Goal: Task Accomplishment & Management: Complete application form

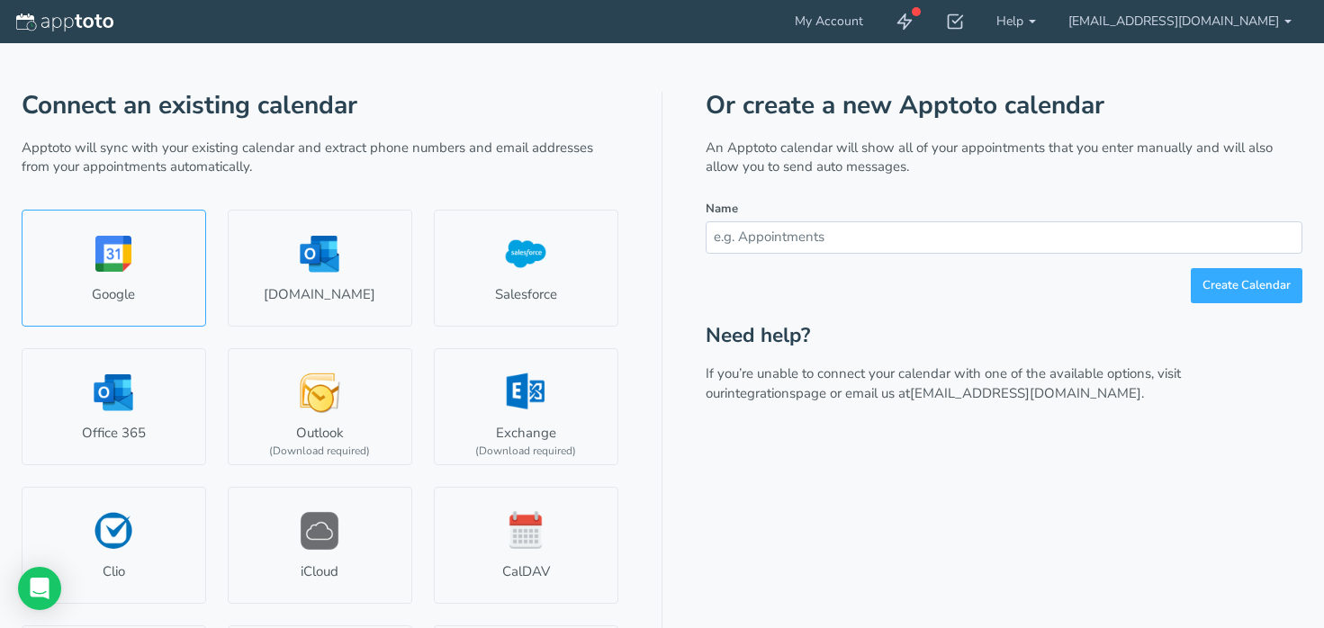
click at [159, 247] on link "Google" at bounding box center [114, 268] width 184 height 117
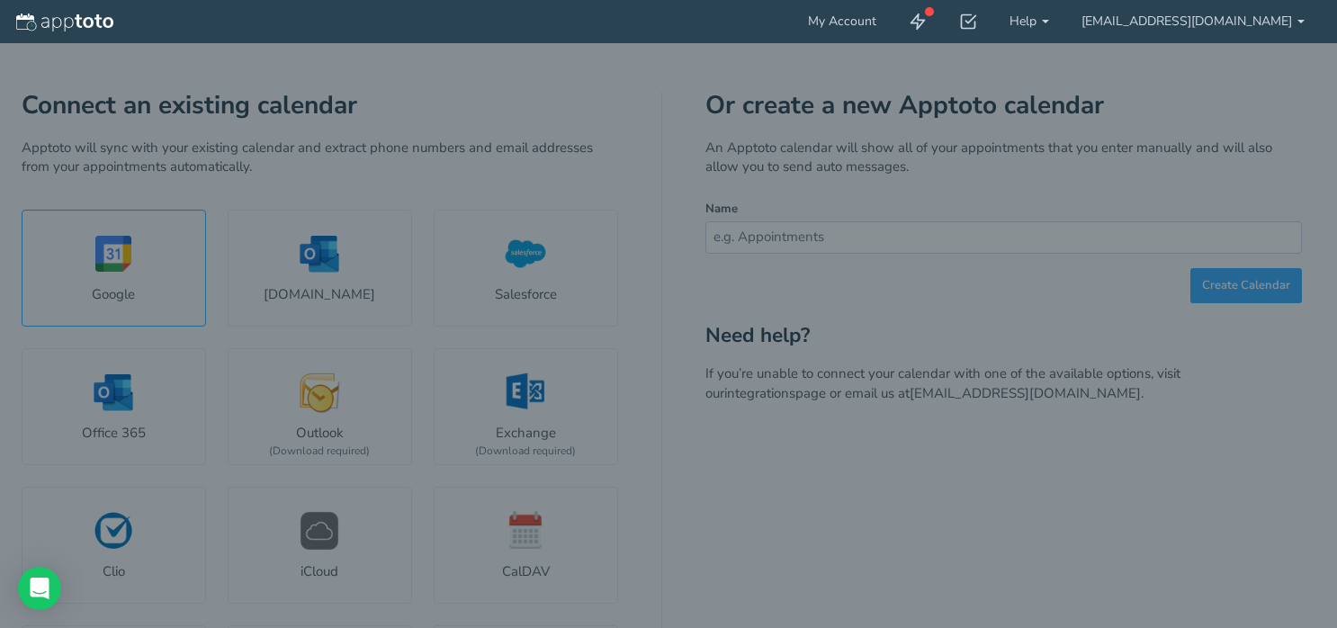
select select "number:57173"
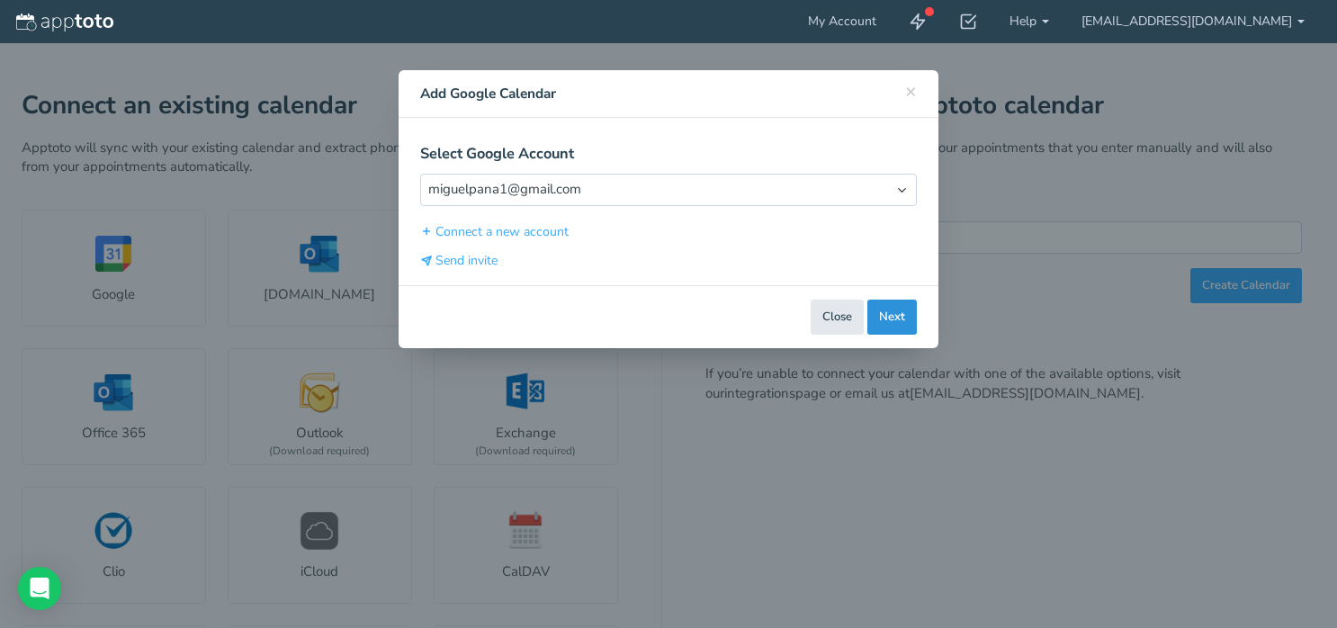
click at [888, 323] on button "Next" at bounding box center [891, 317] width 49 height 35
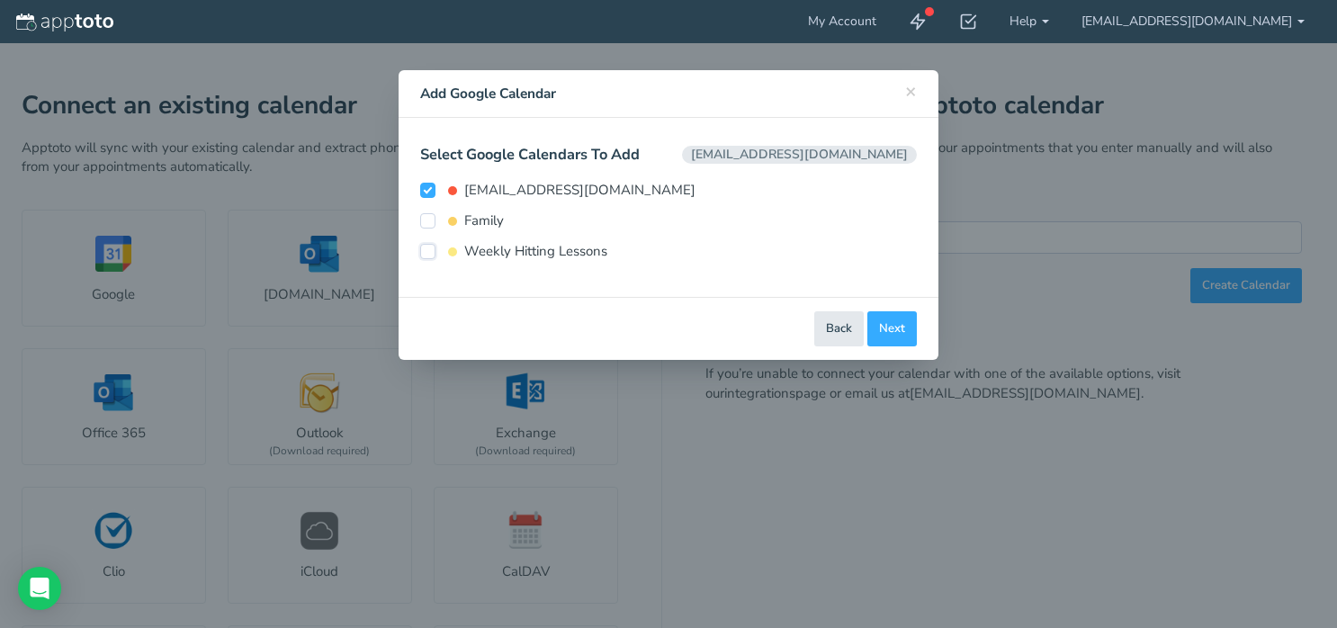
click at [428, 252] on input "Weekly Hitting Lessons" at bounding box center [427, 251] width 15 height 15
checkbox input "true"
click at [433, 229] on label "Family" at bounding box center [462, 220] width 84 height 19
click at [433, 229] on input "Family" at bounding box center [427, 220] width 15 height 15
checkbox input "true"
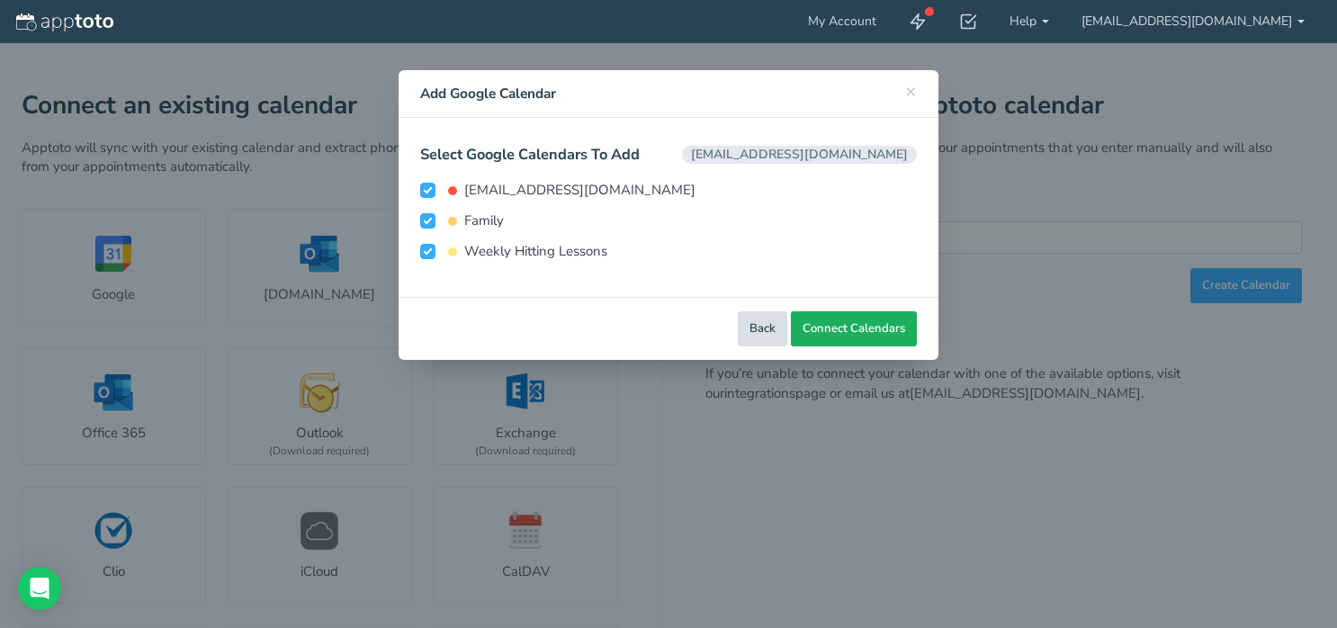
click at [842, 319] on button "Connect Calendars" at bounding box center [854, 328] width 126 height 35
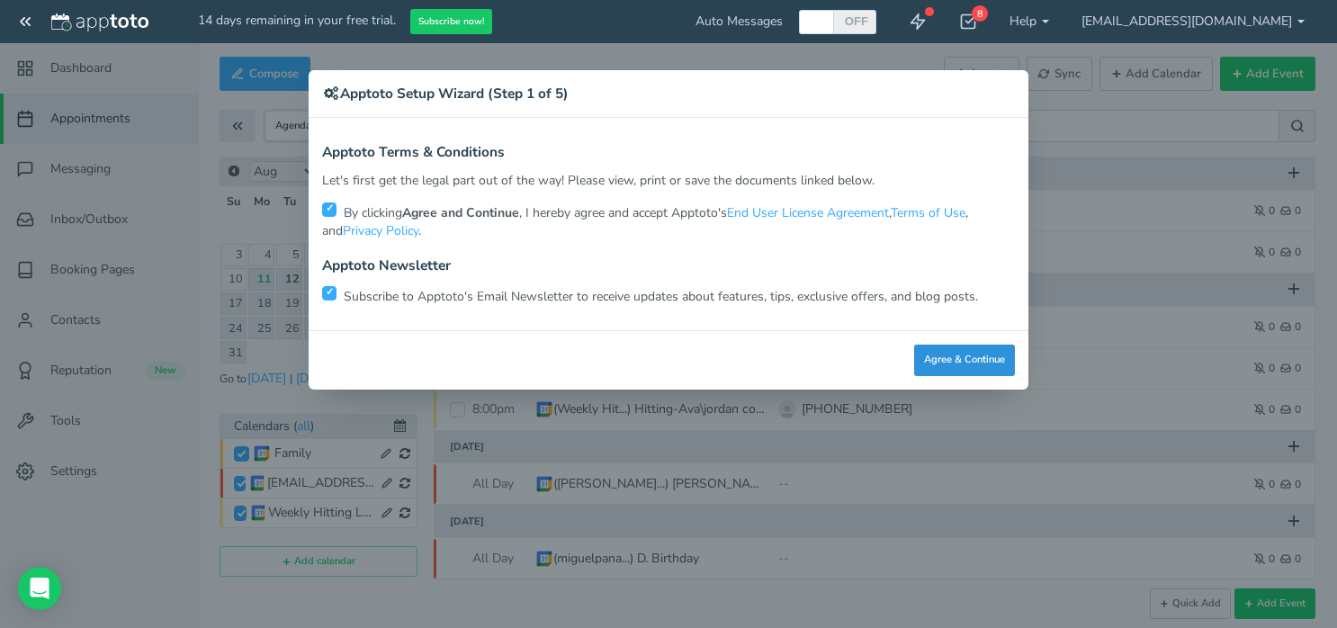
click at [939, 363] on button "Agree & Continue" at bounding box center [964, 360] width 101 height 31
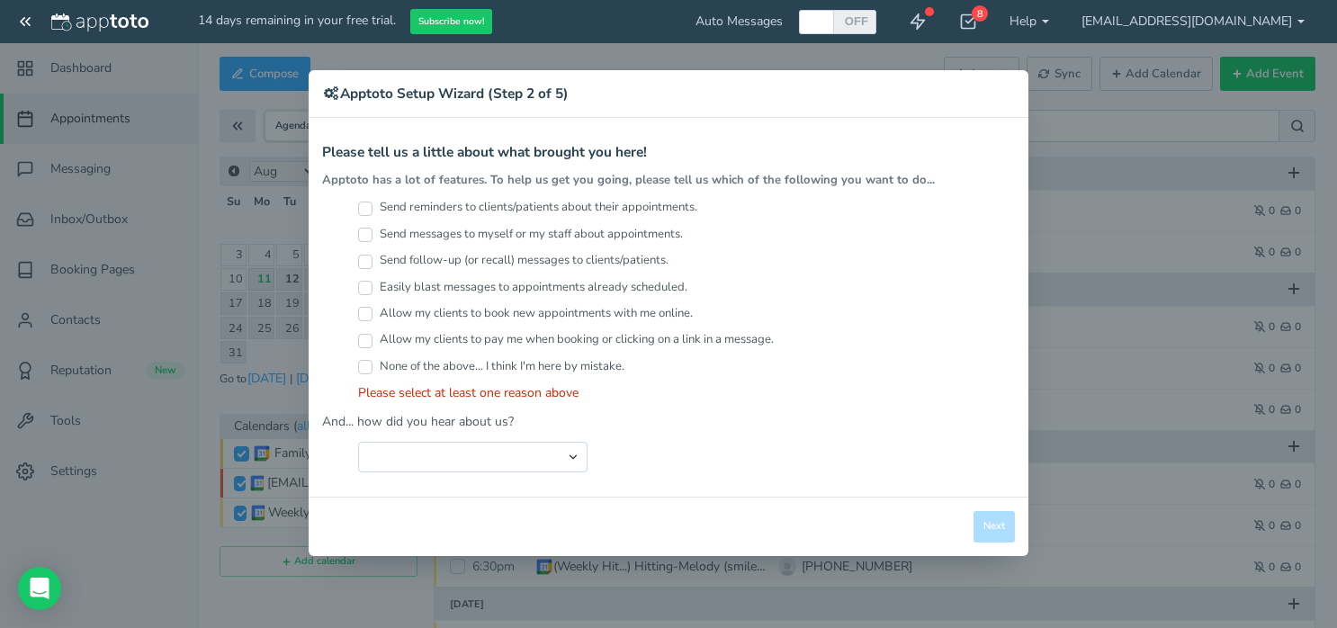
click at [363, 203] on input "Send reminders to clients/patients about their appointments." at bounding box center [365, 209] width 14 height 14
checkbox input "true"
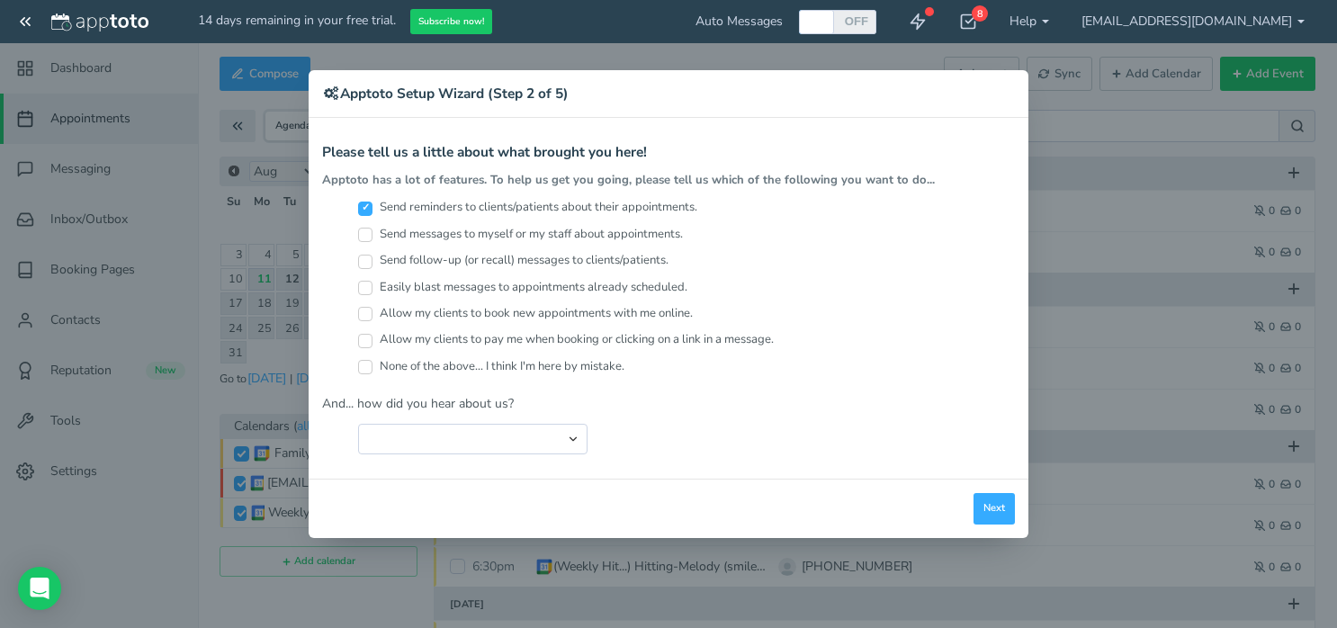
click at [374, 320] on label "Allow my clients to book new appointments with me online." at bounding box center [525, 313] width 335 height 17
click at [372, 320] on input "Allow my clients to book new appointments with me online." at bounding box center [365, 314] width 14 height 14
checkbox input "true"
click at [577, 440] on select "Search Engine (Google, Yahoo, Bing, etc.) Search Engine Advertisement Blog Post…" at bounding box center [472, 439] width 229 height 31
click at [575, 440] on select "Search Engine (Google, Yahoo, Bing, etc.) Search Engine Advertisement Blog Post…" at bounding box center [472, 439] width 229 height 31
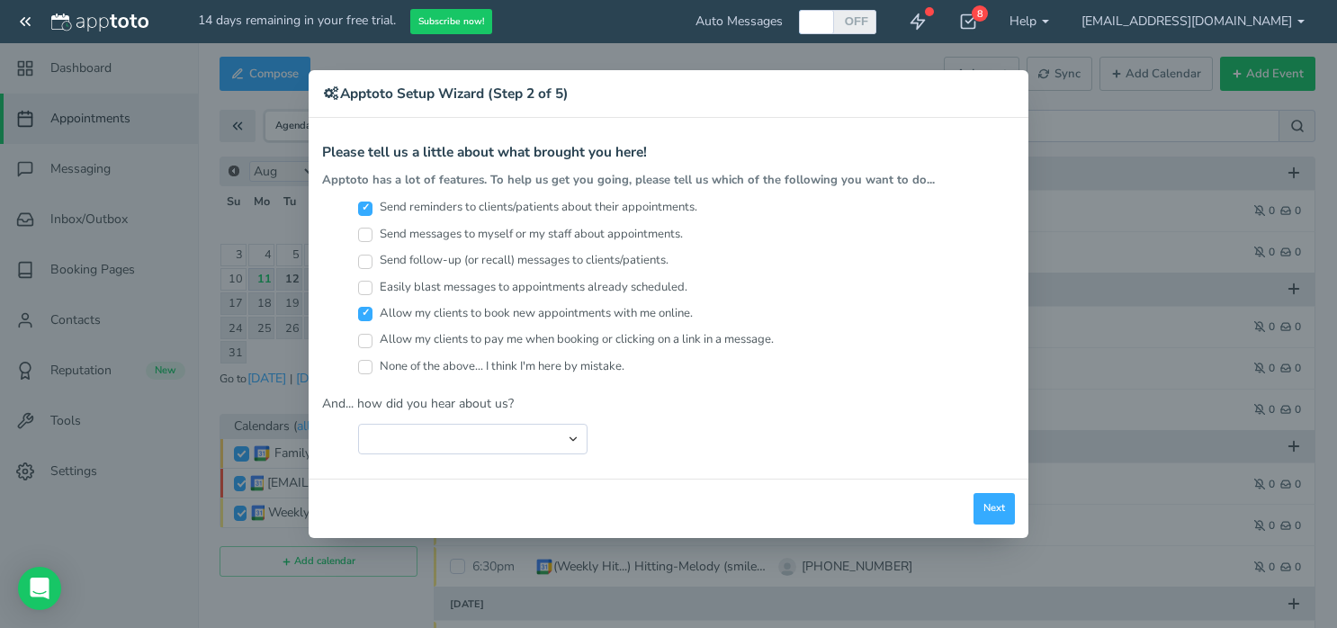
click at [680, 441] on div "Search Engine (Google, Yahoo, Bing, etc.) Search Engine Advertisement Blog Post…" at bounding box center [686, 439] width 657 height 31
drag, startPoint x: 509, startPoint y: 415, endPoint x: 528, endPoint y: 426, distance: 22.2
drag, startPoint x: 528, startPoint y: 427, endPoint x: 665, endPoint y: 454, distance: 139.4
click at [665, 454] on div "Search Engine (Google, Yahoo, Bing, etc.) Search Engine Advertisement Blog Post…" at bounding box center [686, 439] width 657 height 31
click at [571, 438] on select "Search Engine (Google, Yahoo, Bing, etc.) Search Engine Advertisement Blog Post…" at bounding box center [472, 439] width 229 height 31
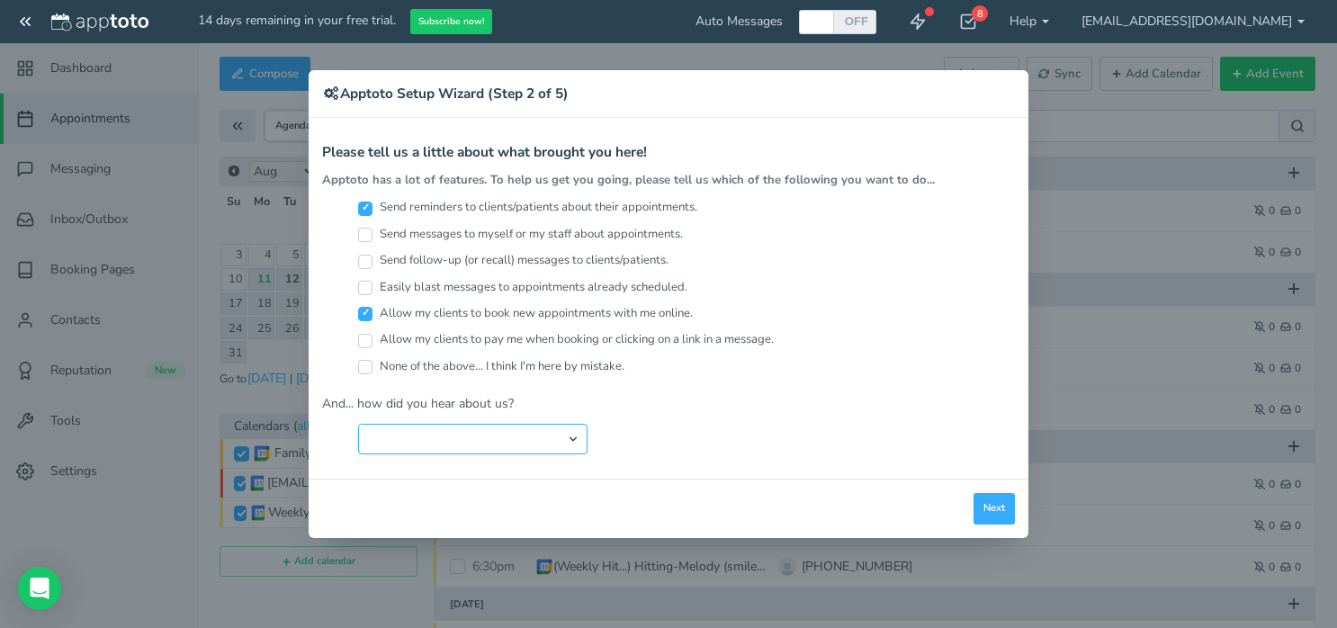
select select "string:Search Engine (Google, Yahoo, Bing, etc.)"
click at [358, 424] on select "Search Engine (Google, Yahoo, Bing, etc.) Search Engine Advertisement Blog Post…" at bounding box center [472, 439] width 229 height 31
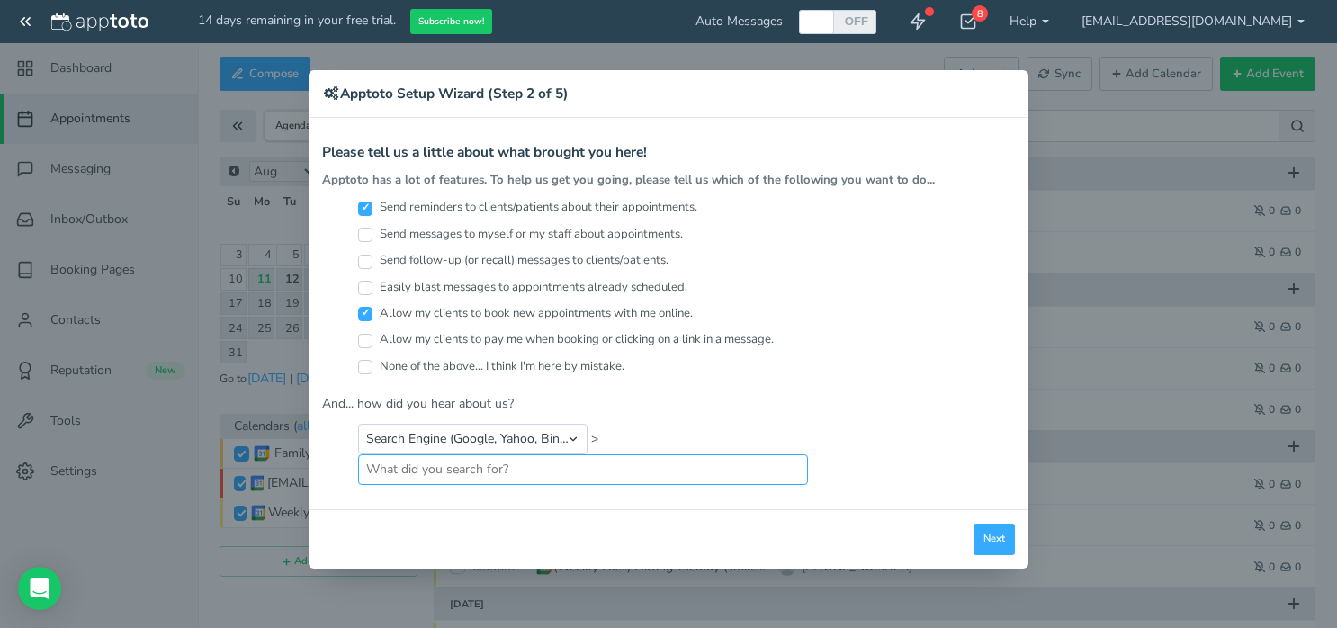
click at [394, 473] on input "text" at bounding box center [583, 469] width 450 height 31
type input "sms"
click at [992, 534] on button "Next" at bounding box center [994, 539] width 41 height 31
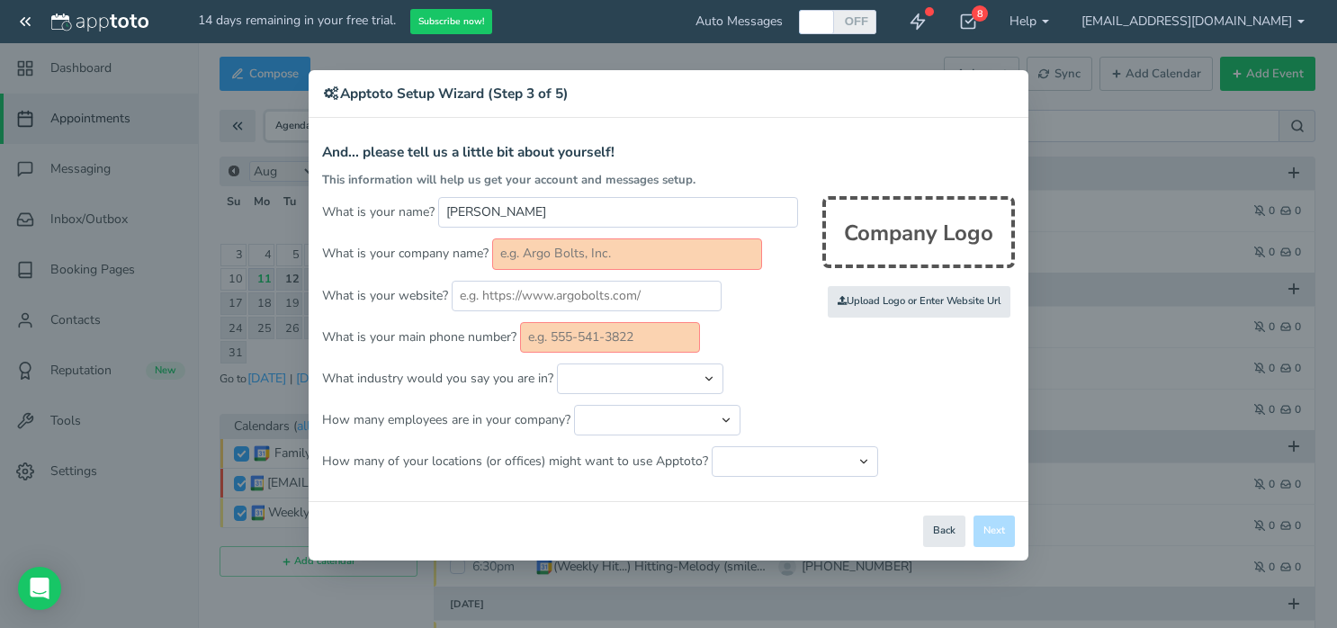
click at [644, 258] on input "text" at bounding box center [627, 253] width 270 height 31
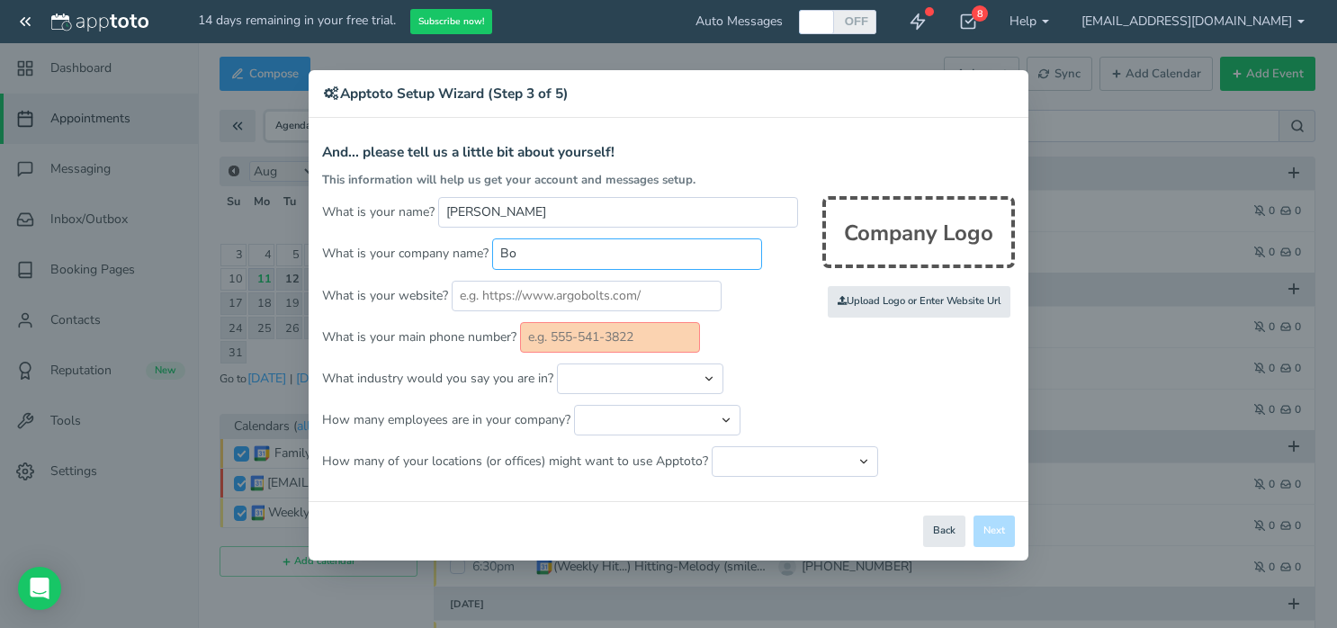
type input "B"
type input "BOMBAS HITTING CLUB"
drag, startPoint x: 639, startPoint y: 346, endPoint x: 654, endPoint y: 344, distance: 15.5
click at [642, 346] on input "text" at bounding box center [610, 337] width 180 height 31
drag, startPoint x: 660, startPoint y: 339, endPoint x: 546, endPoint y: 340, distance: 113.4
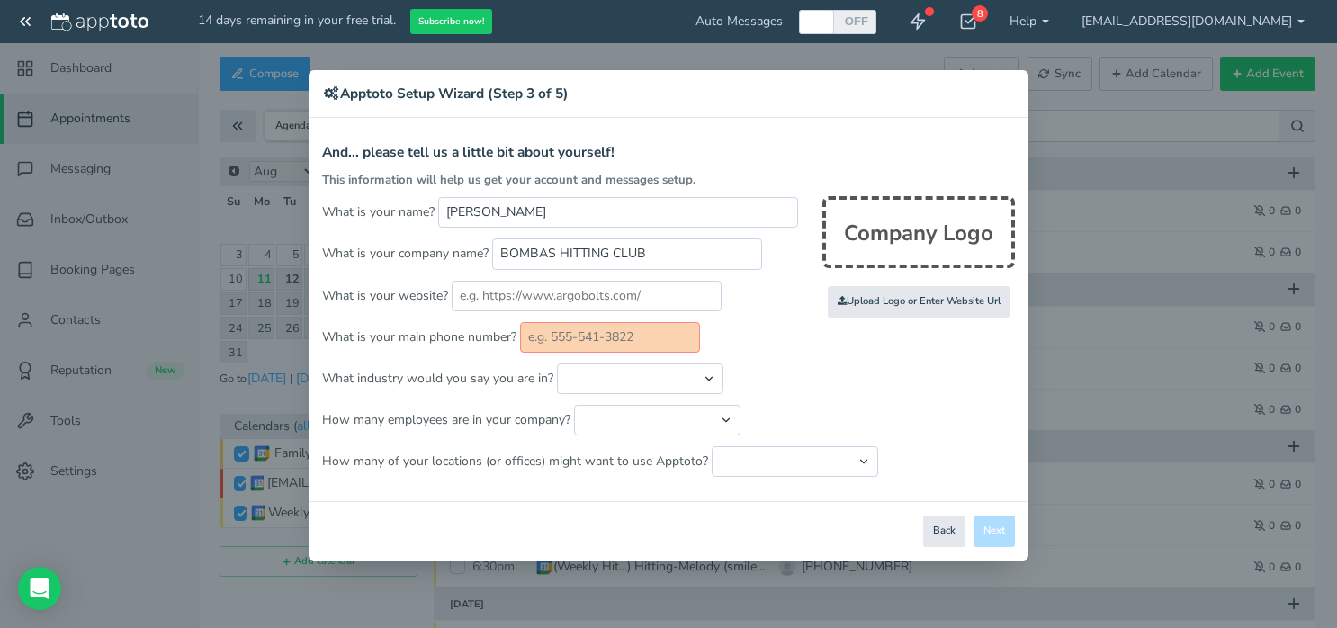
click at [546, 340] on input "text" at bounding box center [610, 337] width 180 height 31
type input "3104806749"
click at [707, 374] on select "Automotive Cleaning Services Consulting Education - Classroom Education - Admis…" at bounding box center [640, 378] width 166 height 31
select select "string:Other"
click at [557, 363] on select "Automotive Cleaning Services Consulting Education - Classroom Education - Admis…" at bounding box center [640, 378] width 166 height 31
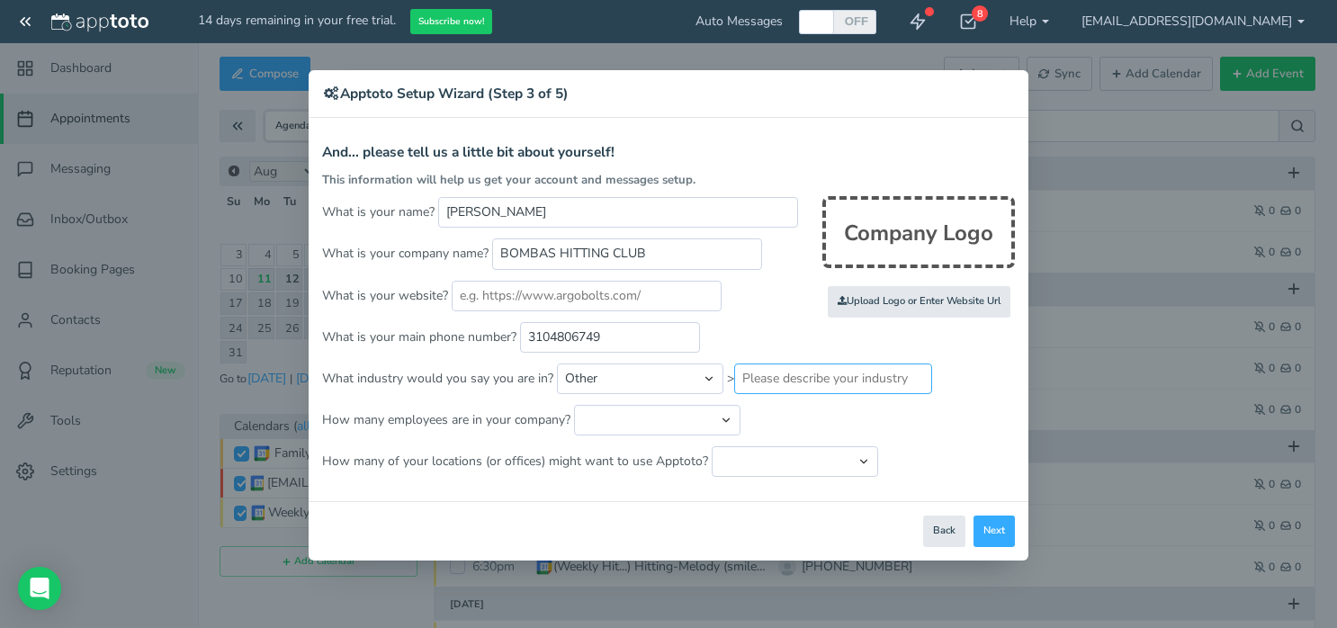
click at [757, 375] on input "text" at bounding box center [833, 378] width 198 height 31
type input "h"
type input "SPORT"
click at [1000, 532] on button "Next" at bounding box center [994, 531] width 41 height 31
drag, startPoint x: 879, startPoint y: 360, endPoint x: 835, endPoint y: 359, distance: 44.1
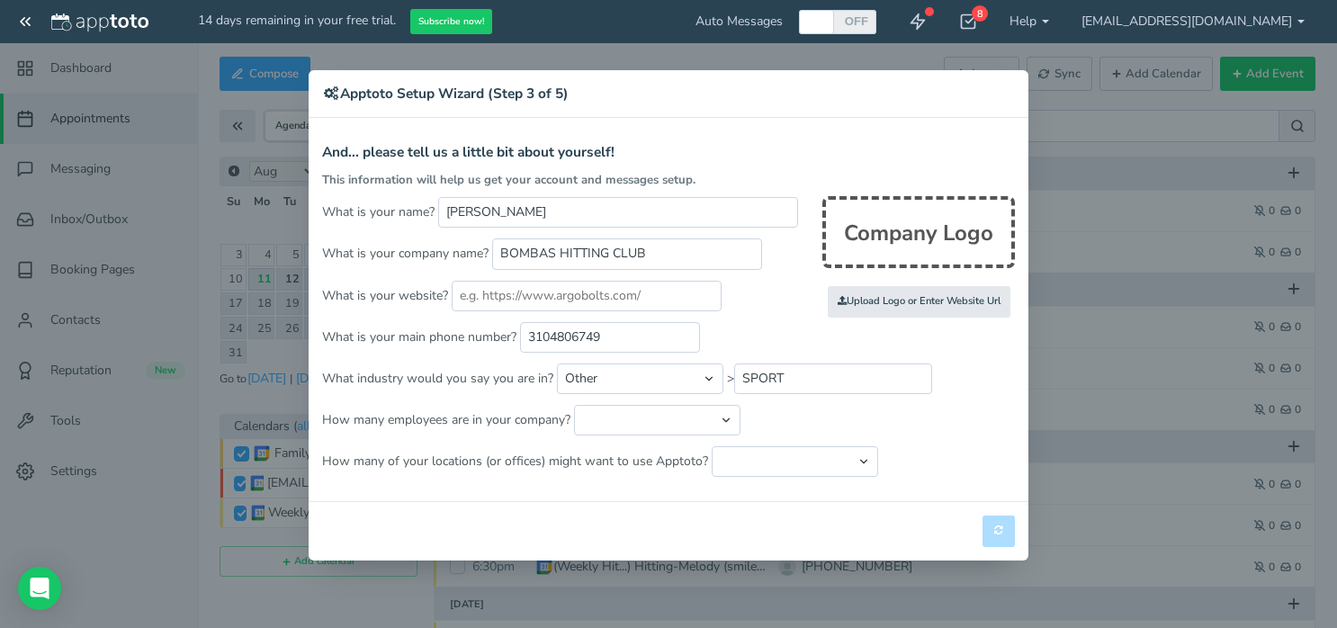
drag, startPoint x: 835, startPoint y: 359, endPoint x: 802, endPoint y: 346, distance: 35.6
click at [802, 346] on p "What is your main phone number? 3104806749" at bounding box center [668, 337] width 693 height 31
click at [980, 371] on p "What industry would you say you are in? Automotive Cleaning Services Consulting…" at bounding box center [668, 378] width 693 height 31
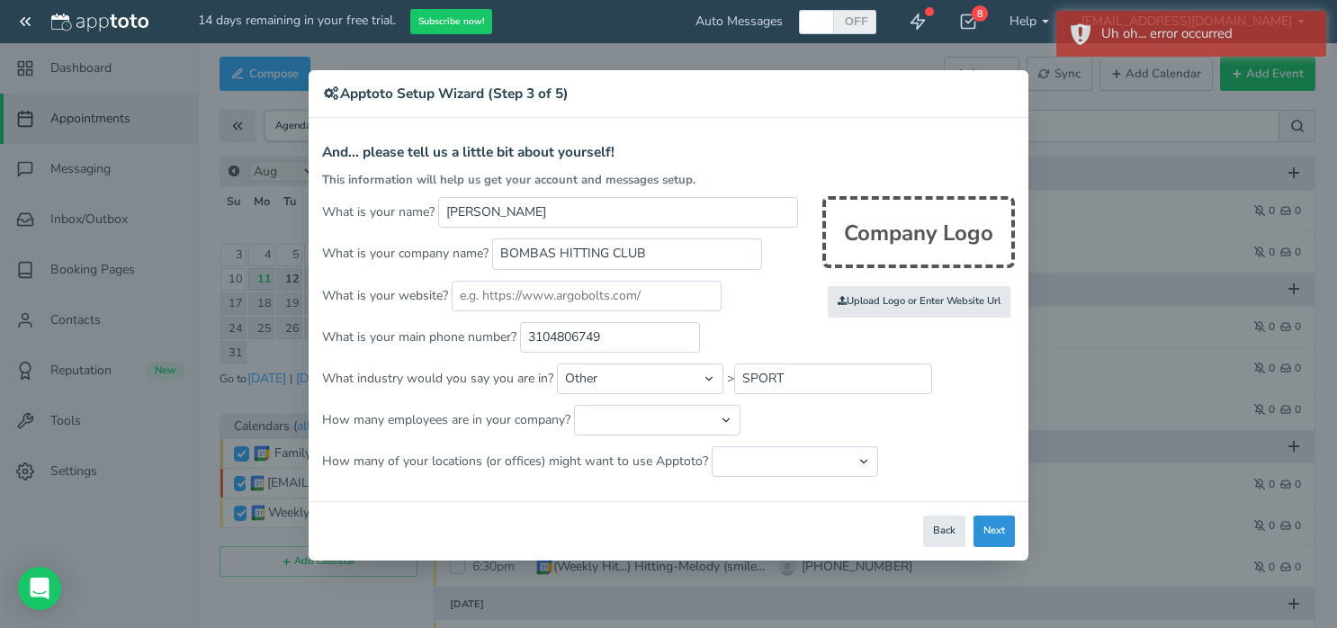
click at [992, 543] on button "Next" at bounding box center [994, 531] width 41 height 31
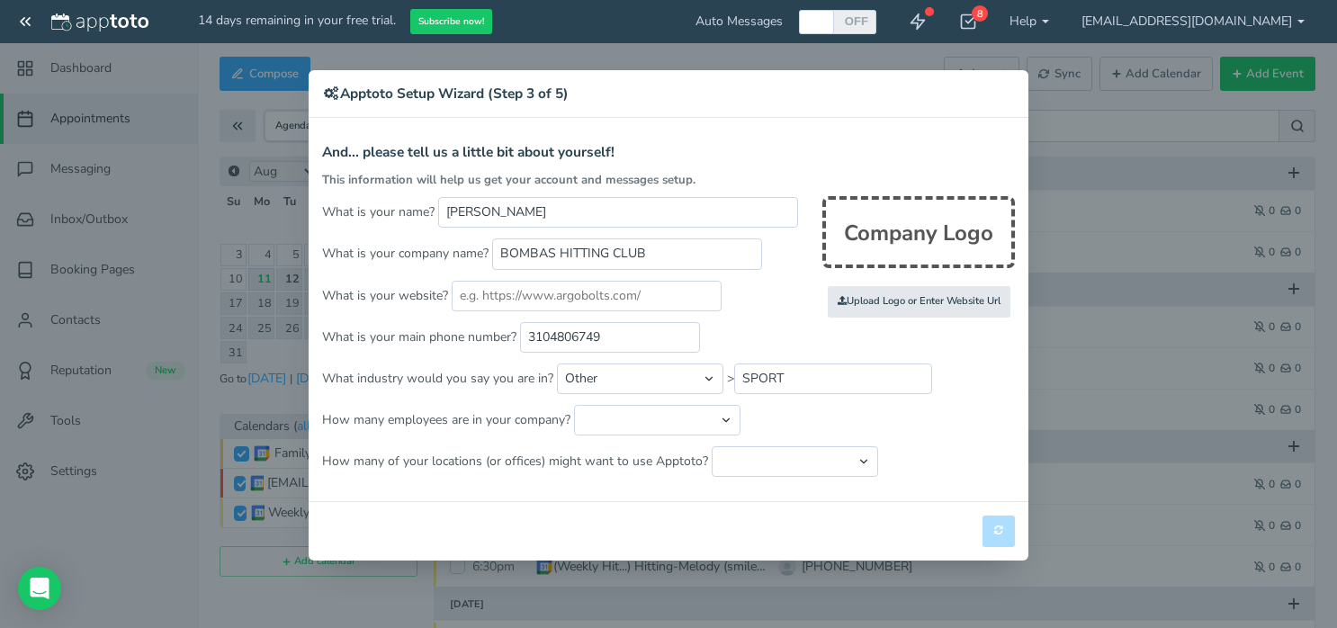
click at [1037, 21] on div "× Apptoto Setup Wizard (Step 3 of 5) Apptoto Terms & Conditions Let's first get…" at bounding box center [668, 314] width 1337 height 628
click at [988, 20] on div "× Apptoto Setup Wizard (Step 3 of 5) Apptoto Terms & Conditions Let's first get…" at bounding box center [668, 314] width 1337 height 628
click at [898, 24] on div "× Apptoto Setup Wizard (Step 3 of 5) Apptoto Terms & Conditions Let's first get…" at bounding box center [668, 314] width 1337 height 628
click at [895, 23] on div "× Apptoto Setup Wizard (Step 3 of 5) Apptoto Terms & Conditions Let's first get…" at bounding box center [668, 314] width 1337 height 628
click at [910, 20] on div "× Apptoto Setup Wizard (Step 3 of 5) Apptoto Terms & Conditions Let's first get…" at bounding box center [668, 314] width 1337 height 628
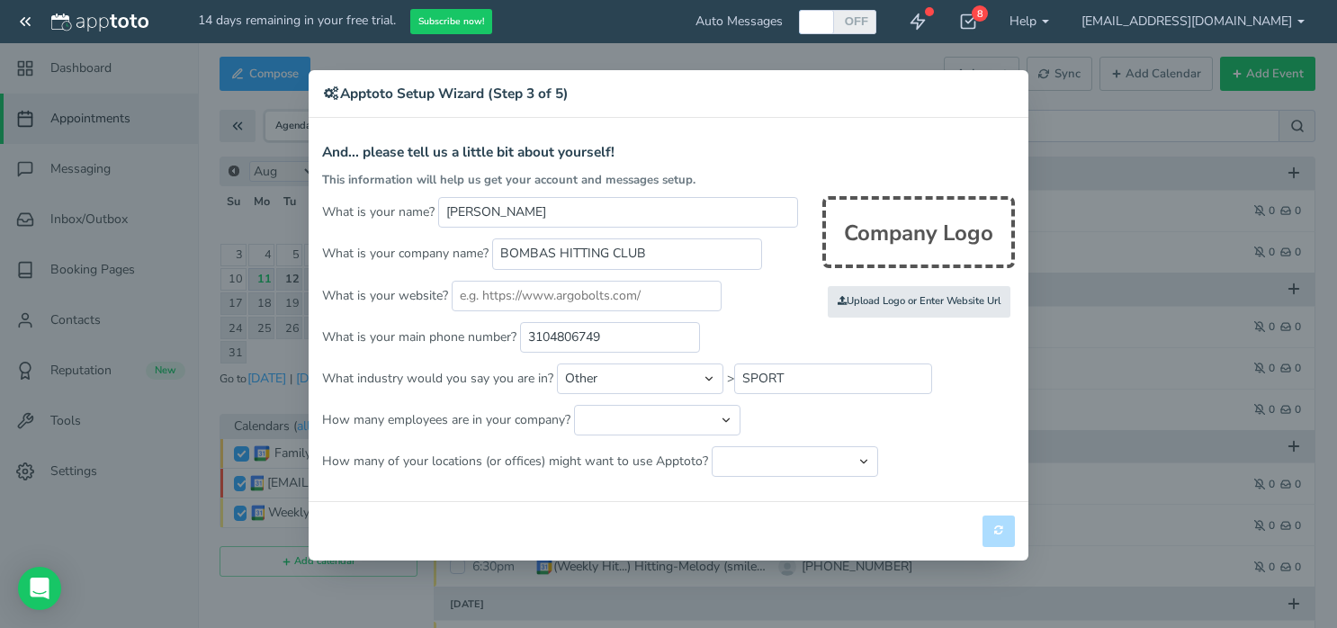
click at [921, 22] on div "× Apptoto Setup Wizard (Step 3 of 5) Apptoto Terms & Conditions Let's first get…" at bounding box center [668, 314] width 1337 height 628
click at [988, 20] on div "× Apptoto Setup Wizard (Step 3 of 5) Apptoto Terms & Conditions Let's first get…" at bounding box center [668, 314] width 1337 height 628
click at [1018, 19] on div "× Apptoto Setup Wizard (Step 3 of 5) Apptoto Terms & Conditions Let's first get…" at bounding box center [668, 314] width 1337 height 628
